Goal: Transaction & Acquisition: Subscribe to service/newsletter

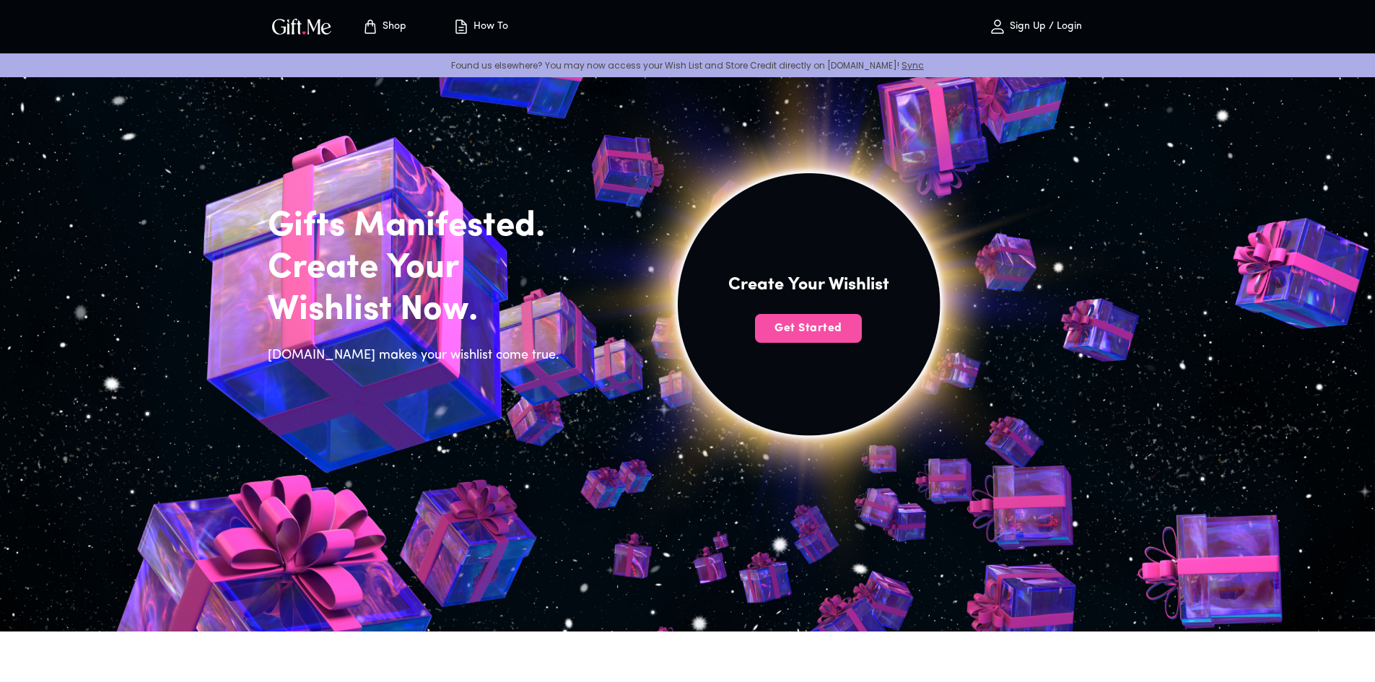
click at [835, 337] on button "Get Started" at bounding box center [808, 328] width 107 height 29
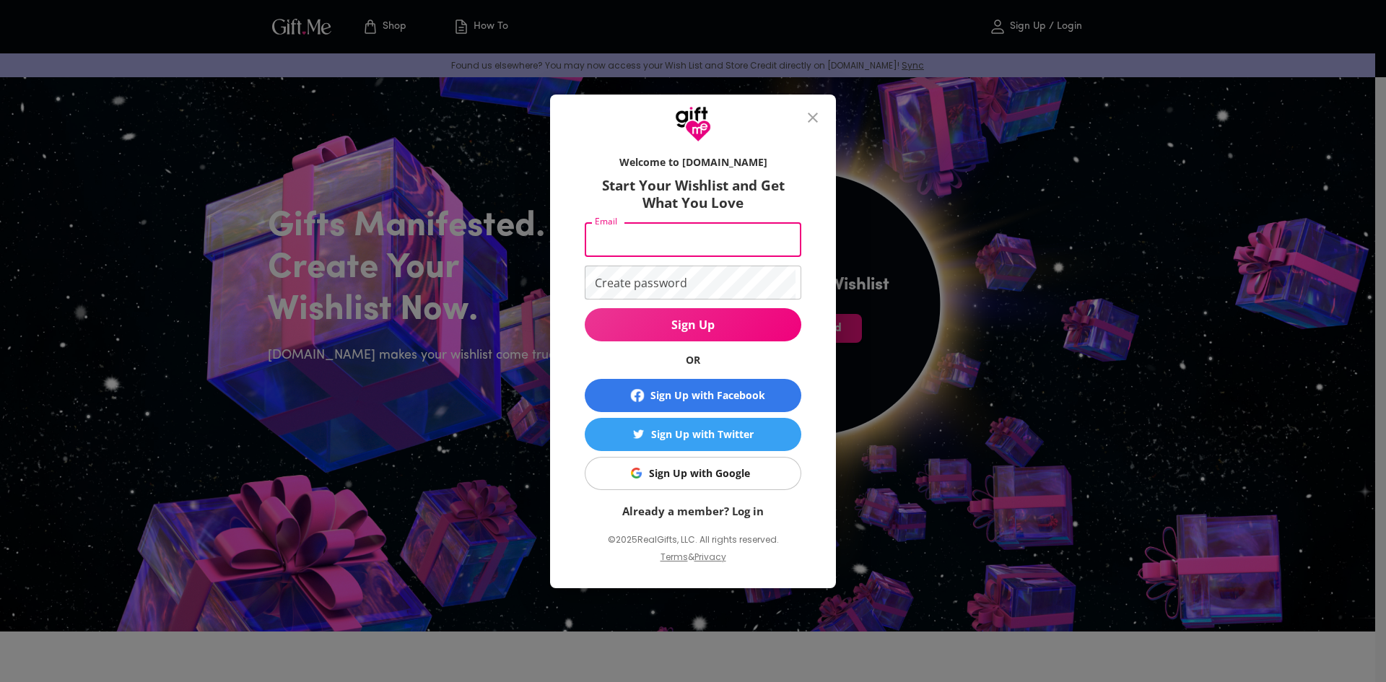
click at [679, 232] on input "Email" at bounding box center [690, 240] width 211 height 34
type input "dhruvgadekar6@gmail.com"
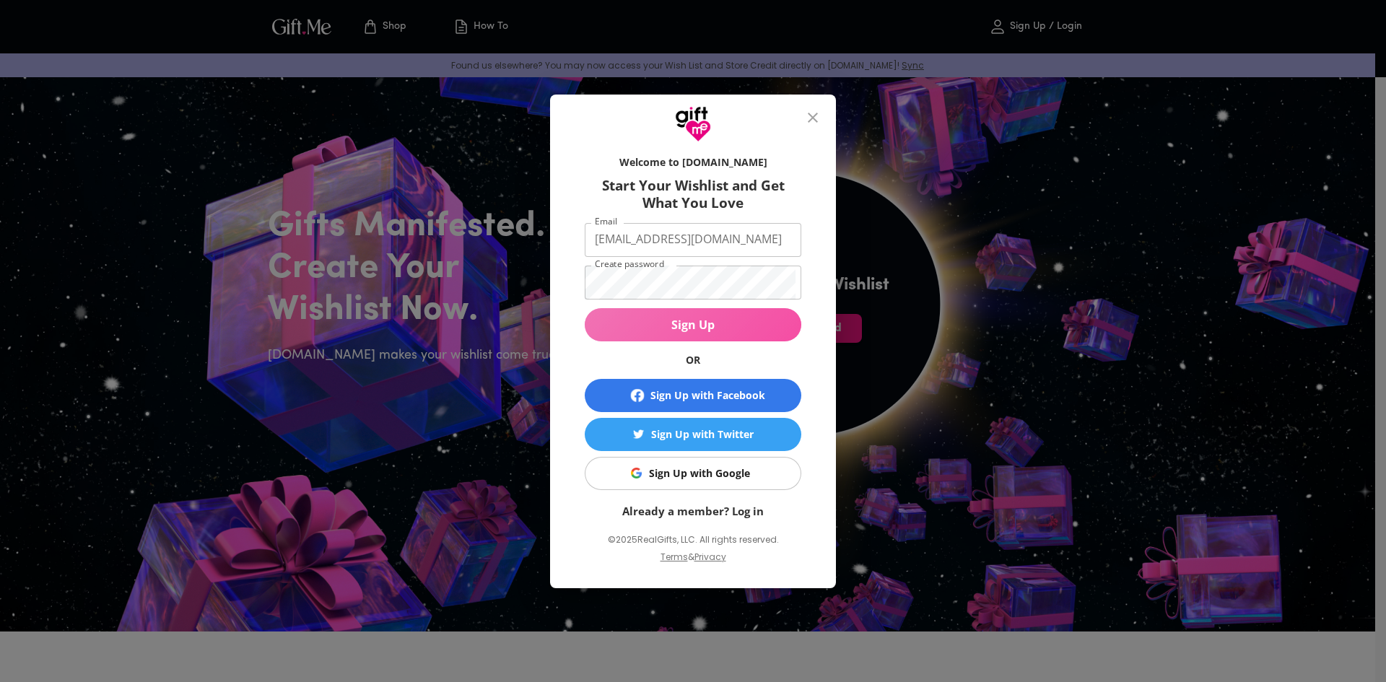
click at [694, 325] on span "Sign Up" at bounding box center [693, 325] width 217 height 16
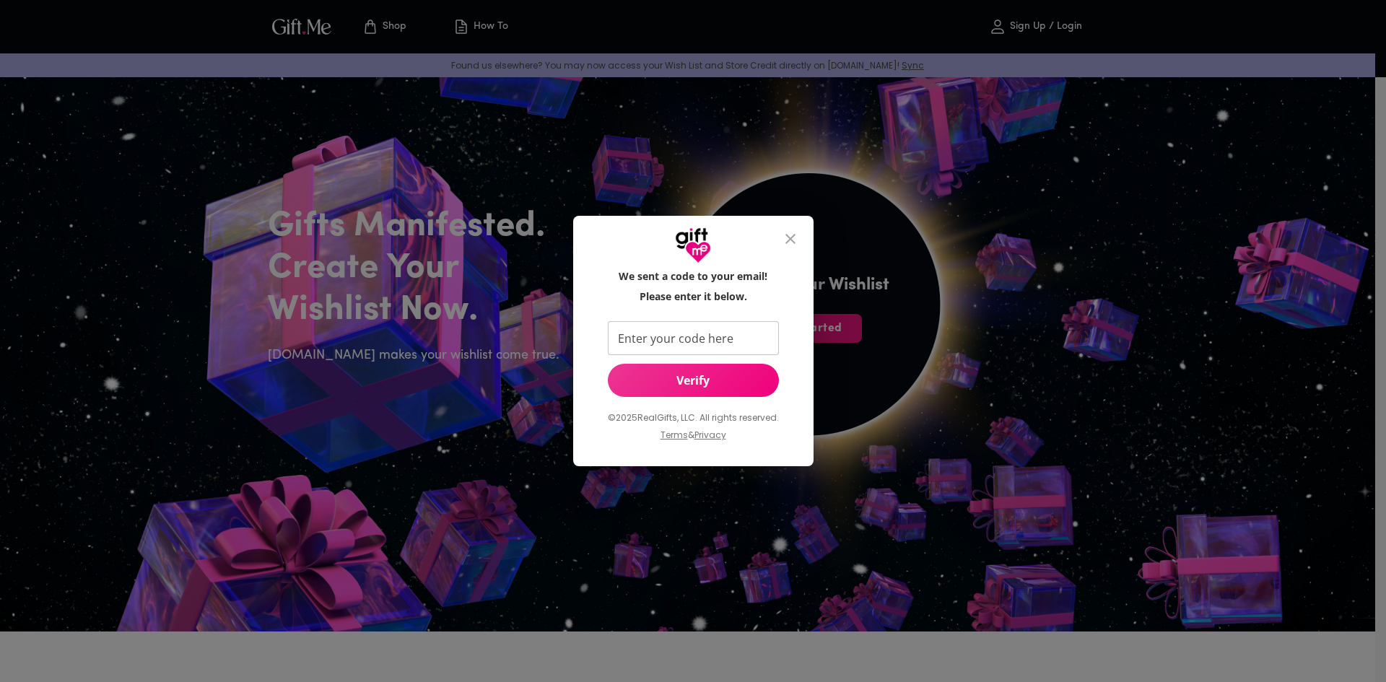
click at [721, 328] on input "Enter your code here" at bounding box center [690, 338] width 165 height 34
paste input "533096"
type input "533096"
click at [743, 376] on span "Verify" at bounding box center [693, 380] width 171 height 16
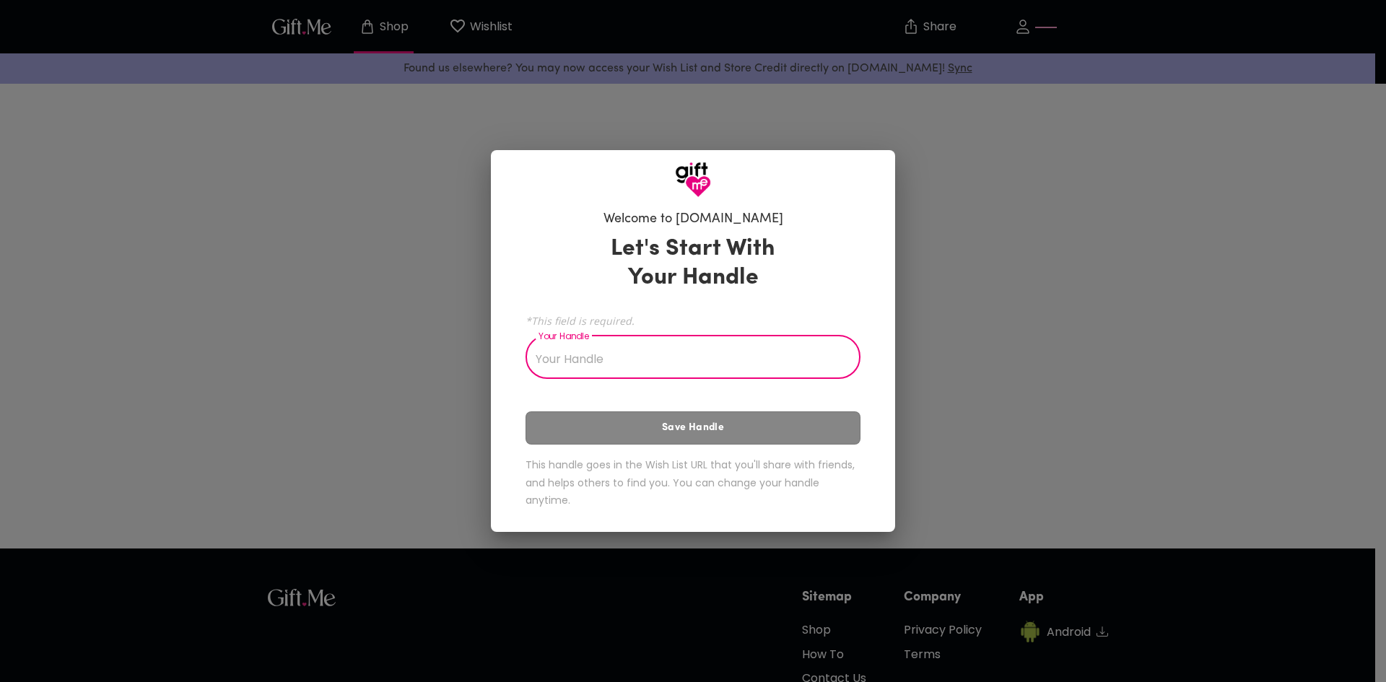
click at [682, 376] on input "Your Handle" at bounding box center [684, 358] width 319 height 40
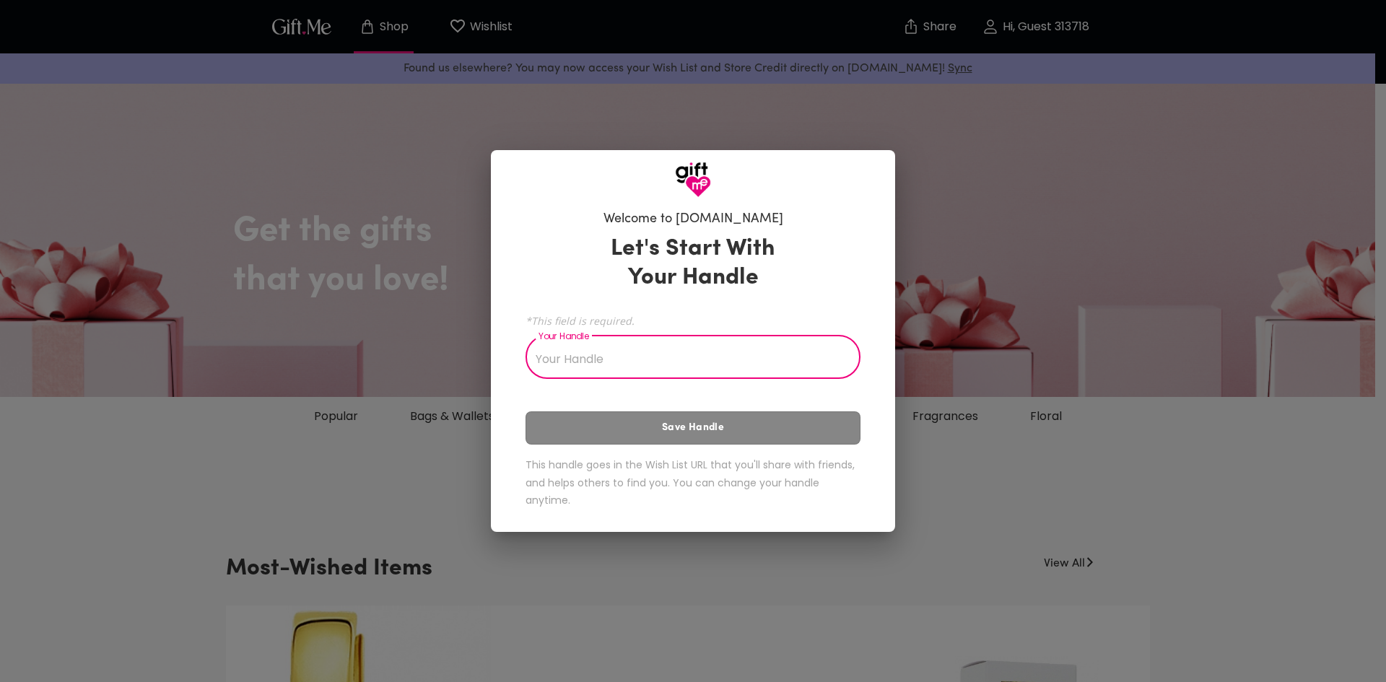
click at [559, 368] on input "Your Handle" at bounding box center [684, 358] width 319 height 40
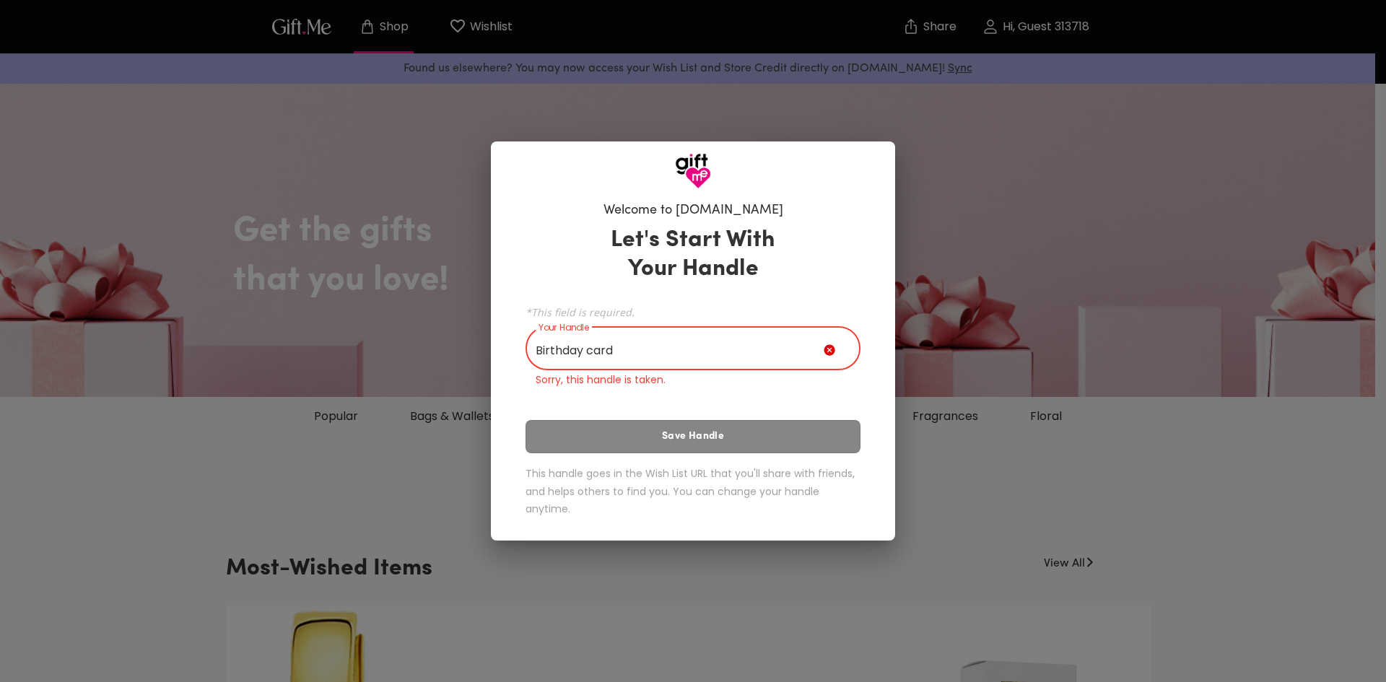
type input "Birthday"
type input "Dhruv6969"
click at [692, 445] on div "Let's Start With Your Handle *This field is required. Your Handle Dhruv6969 You…" at bounding box center [692, 374] width 335 height 310
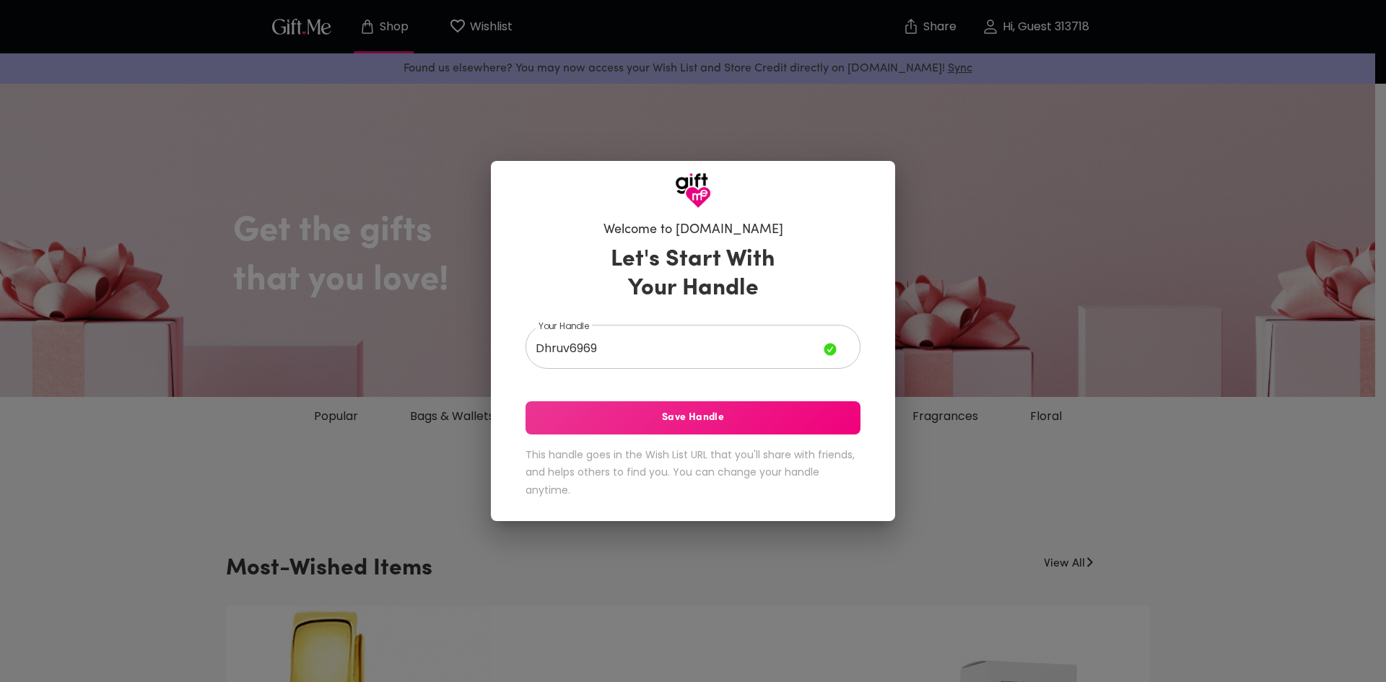
click at [668, 418] on button "Save Handle" at bounding box center [692, 417] width 335 height 33
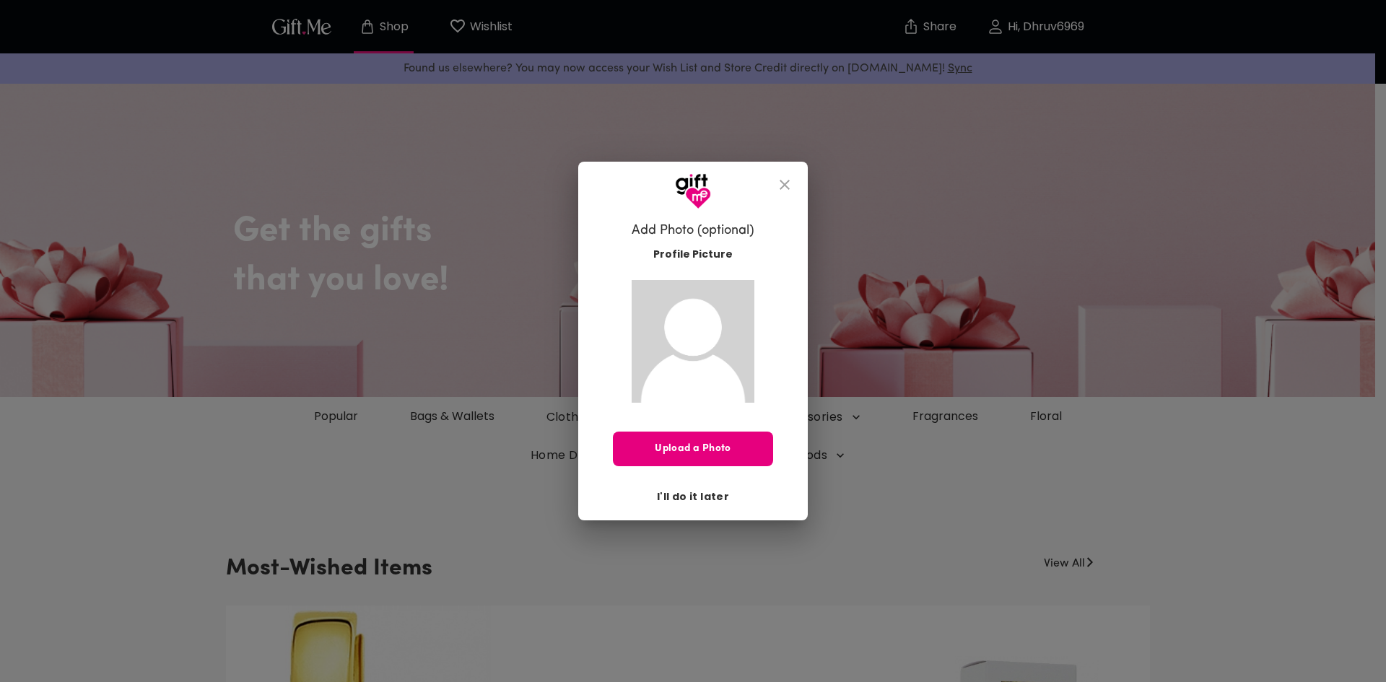
click at [703, 492] on span "I'll do it later" at bounding box center [693, 497] width 72 height 16
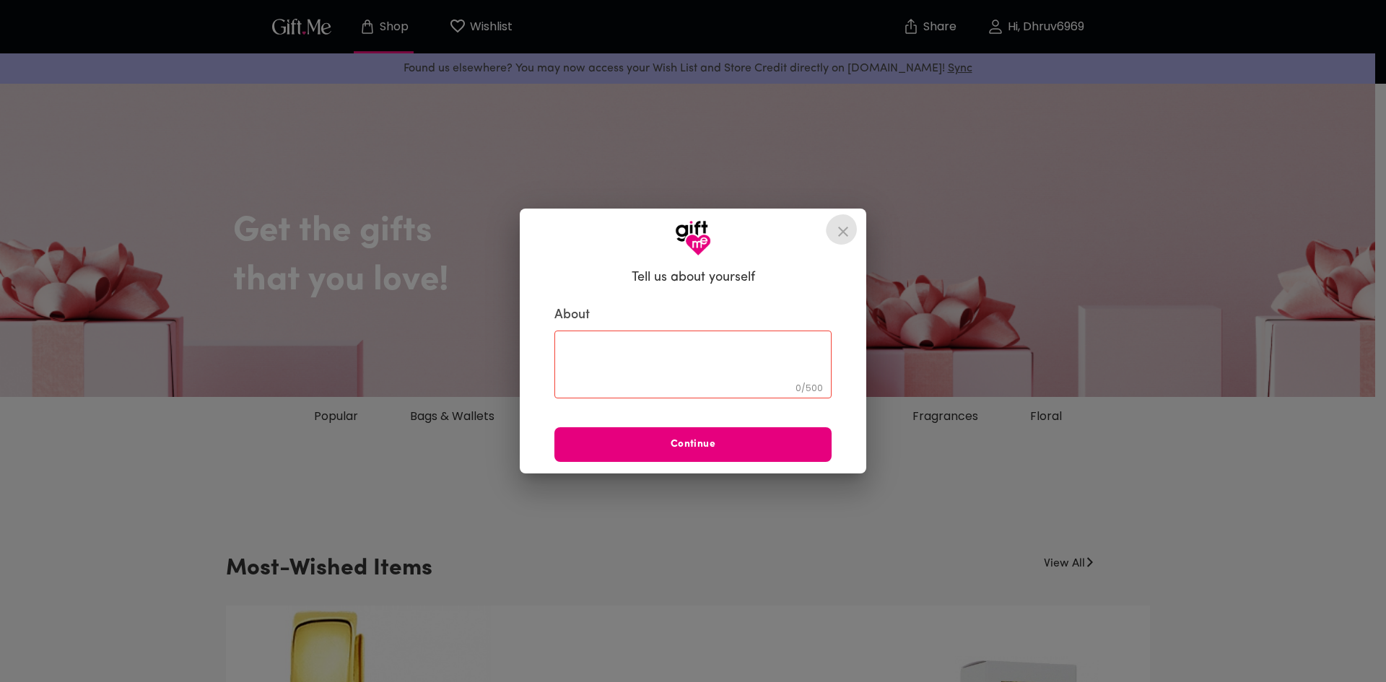
click at [847, 231] on icon "close" at bounding box center [842, 231] width 17 height 17
